Goal: Find specific page/section: Find specific page/section

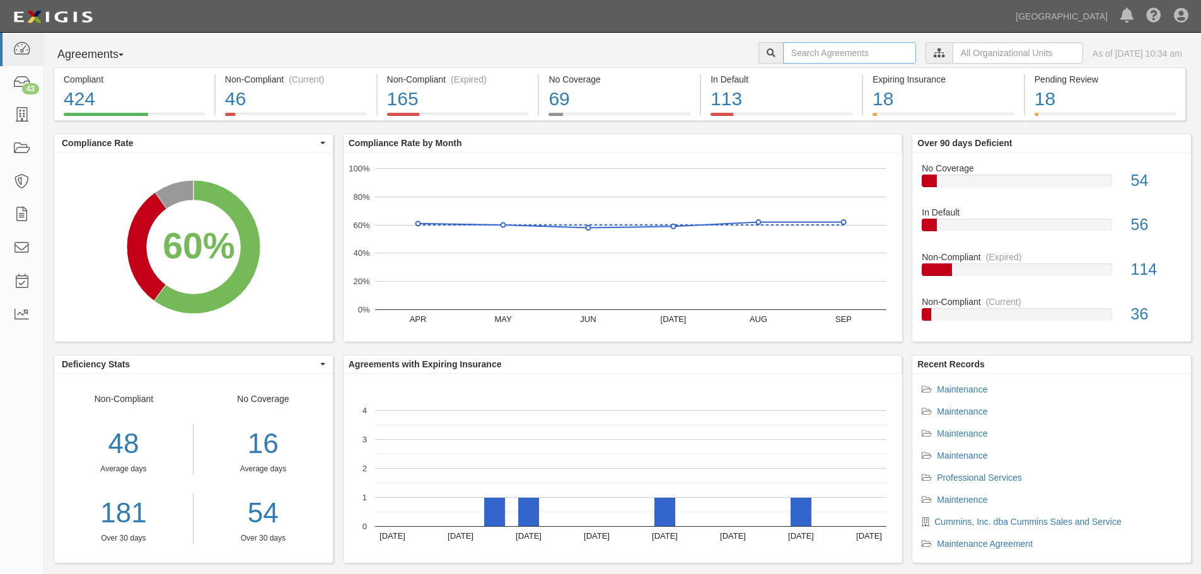
click at [848, 57] on input "text" at bounding box center [849, 52] width 133 height 21
type input "a2024-057"
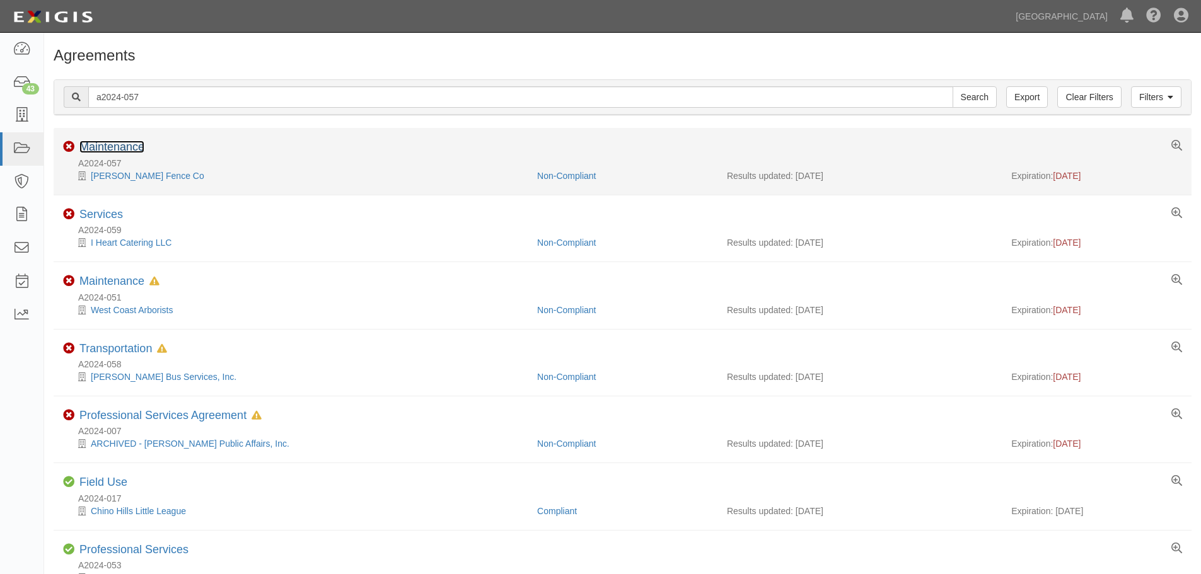
click at [126, 146] on link "Maintenance" at bounding box center [111, 147] width 65 height 13
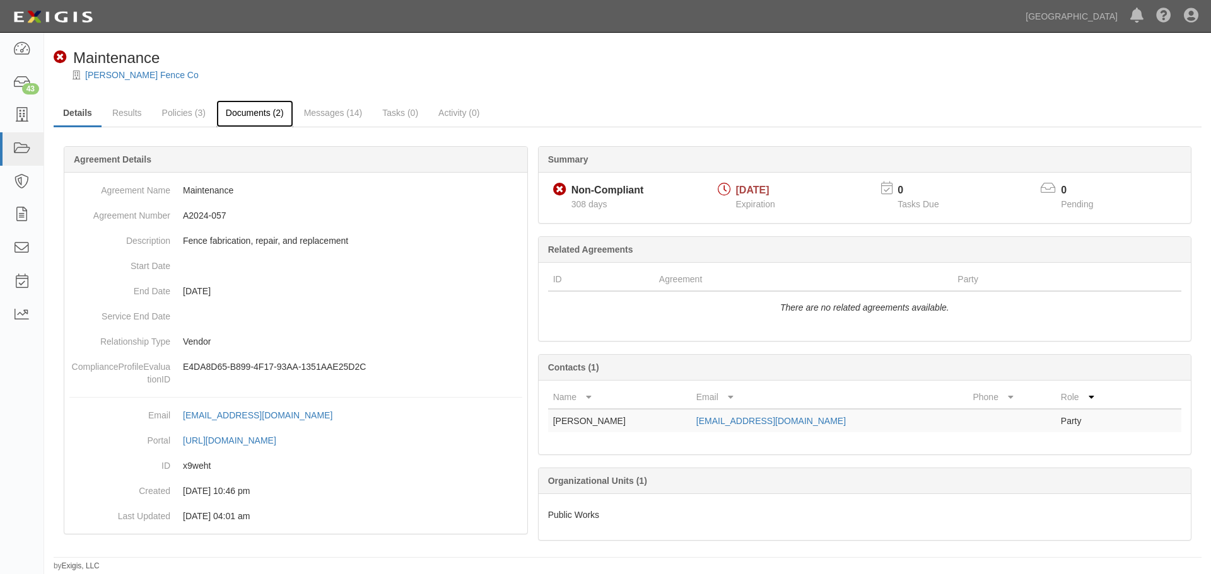
click at [280, 105] on link "Documents (2)" at bounding box center [254, 113] width 77 height 27
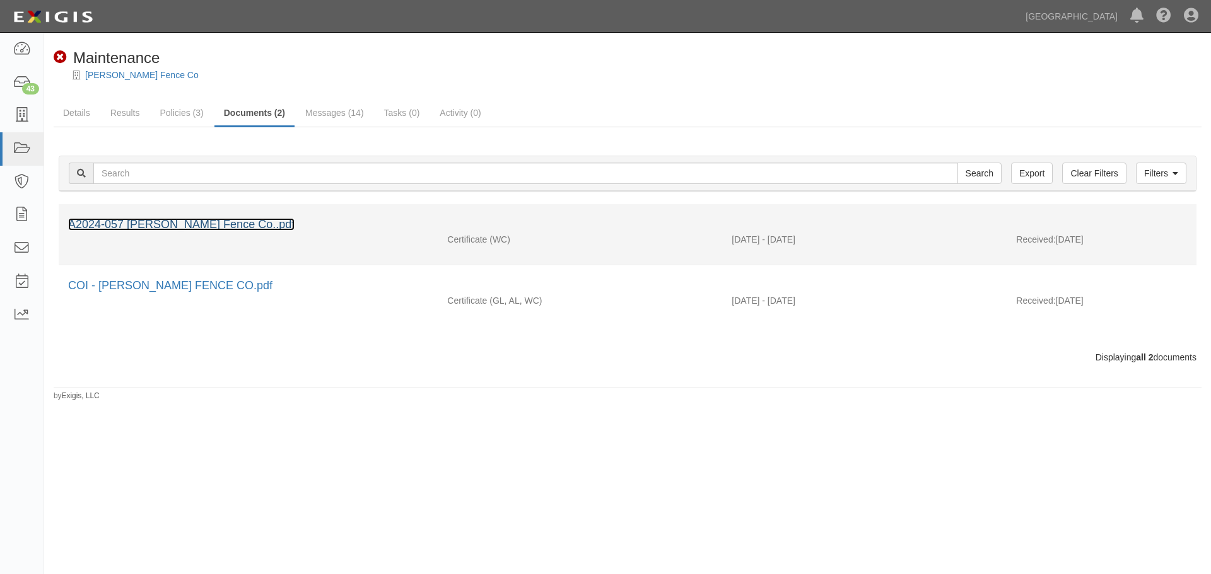
click at [141, 228] on link "A2024-057 Elrod Fence Co..pdf" at bounding box center [181, 224] width 226 height 13
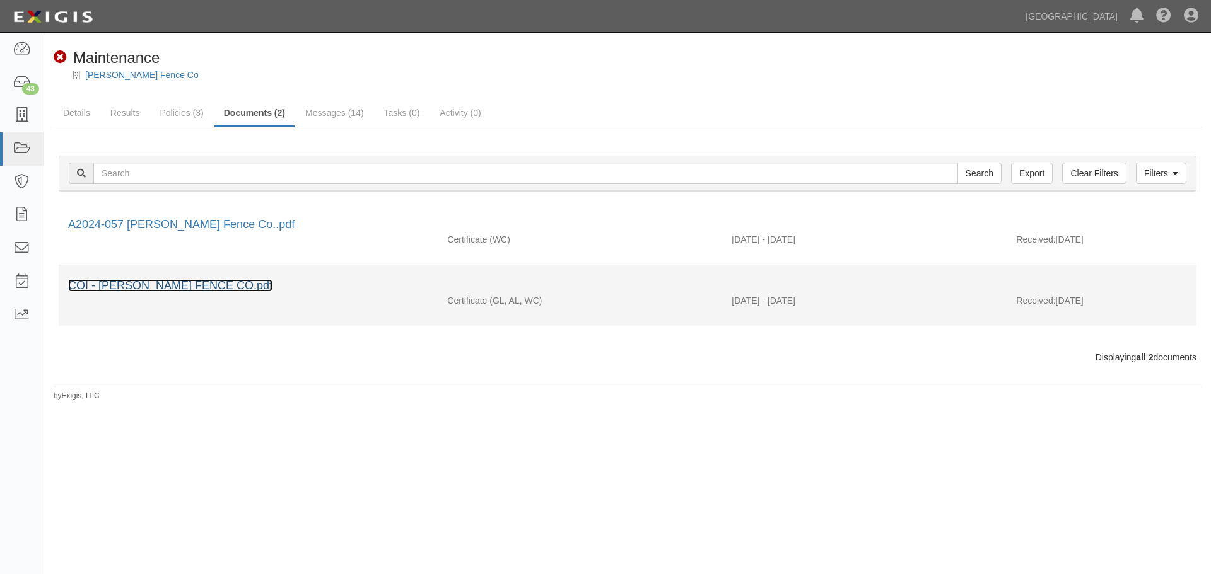
click at [137, 281] on link "COI - ELROD FENCE CO.pdf" at bounding box center [170, 285] width 204 height 13
